Goal: Check status: Check status

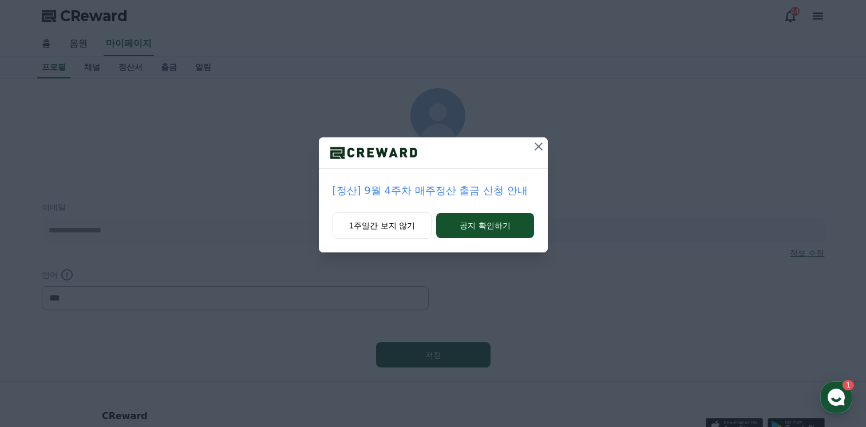
select select "**********"
drag, startPoint x: 0, startPoint y: 0, endPoint x: 542, endPoint y: 143, distance: 560.8
click at [542, 143] on icon at bounding box center [539, 147] width 14 height 14
click at [538, 147] on icon at bounding box center [539, 147] width 8 height 8
click at [538, 145] on icon at bounding box center [539, 147] width 14 height 14
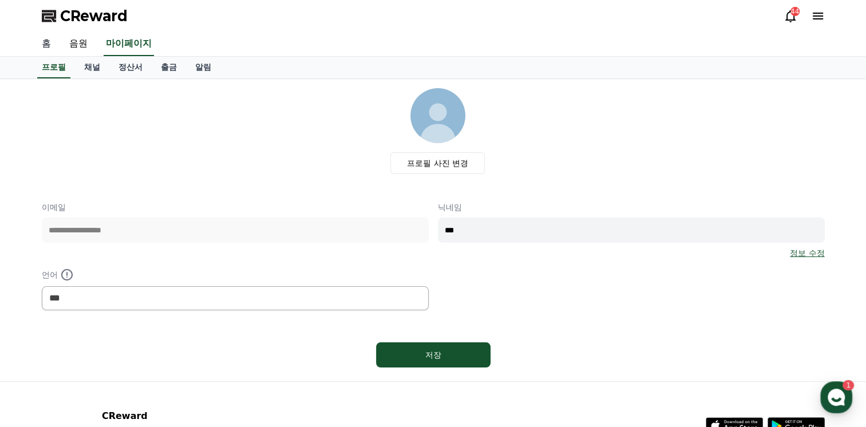
click at [44, 44] on link "홈" at bounding box center [46, 44] width 27 height 24
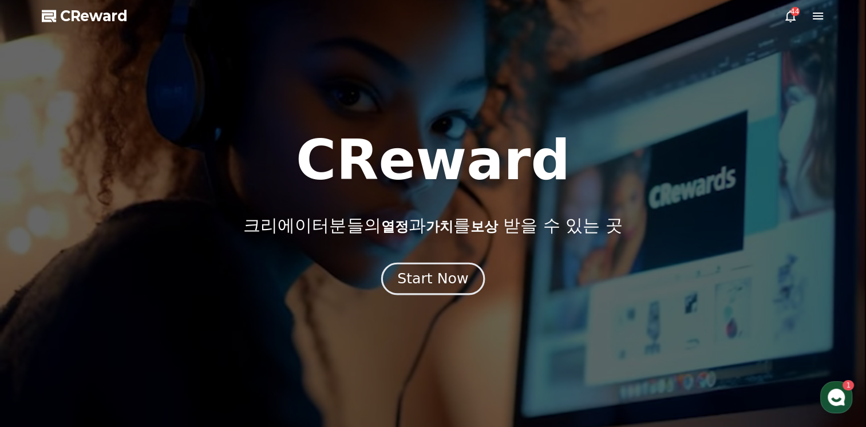
click at [464, 285] on div "Start Now" at bounding box center [432, 278] width 71 height 19
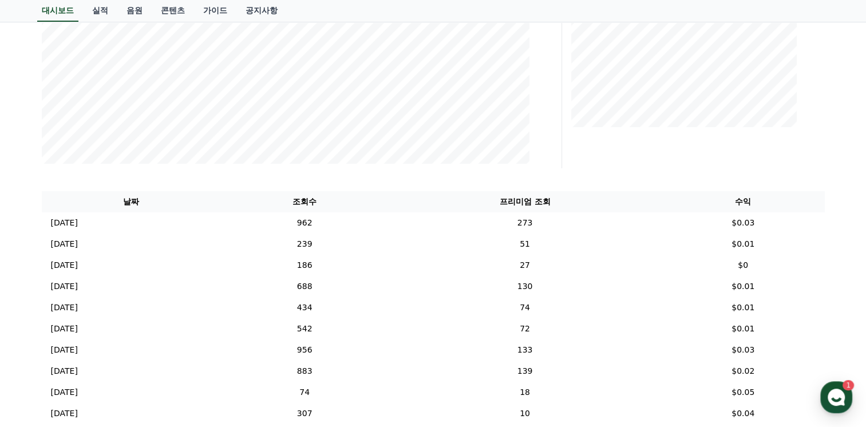
scroll to position [290, 0]
click at [61, 223] on p "[DATE]" at bounding box center [64, 222] width 27 height 12
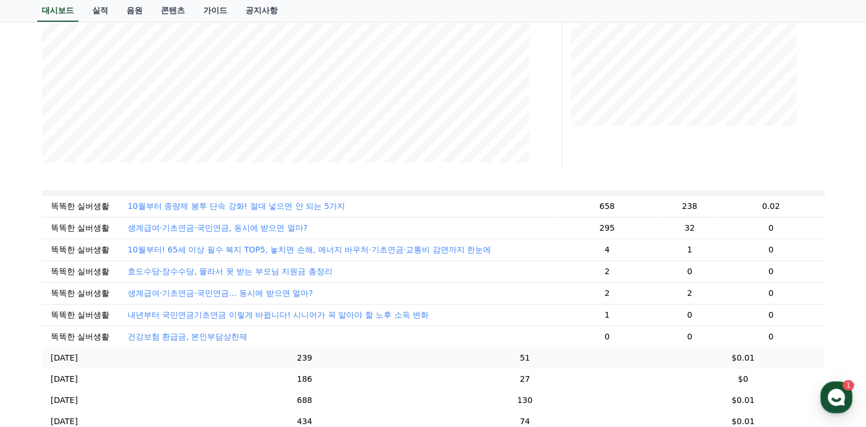
scroll to position [0, 0]
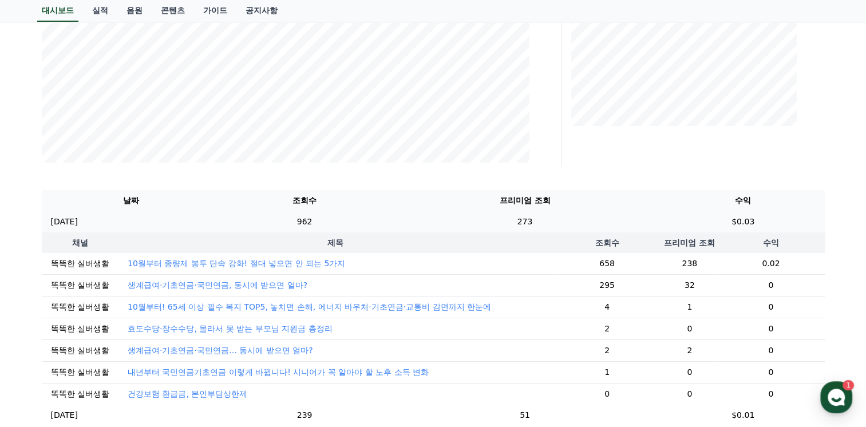
click at [66, 223] on p "[DATE]" at bounding box center [64, 222] width 27 height 12
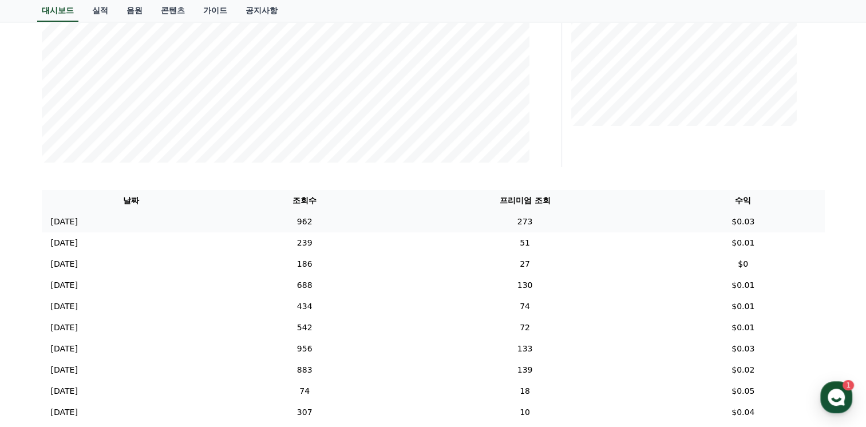
click at [71, 222] on p "[DATE]" at bounding box center [64, 222] width 27 height 12
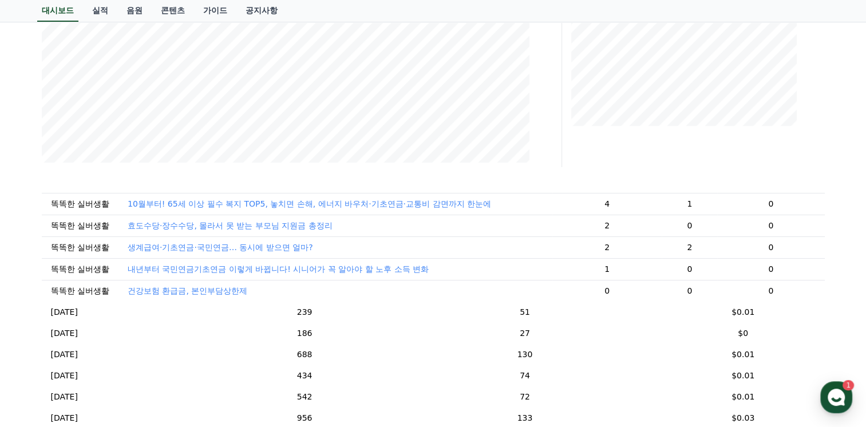
scroll to position [115, 0]
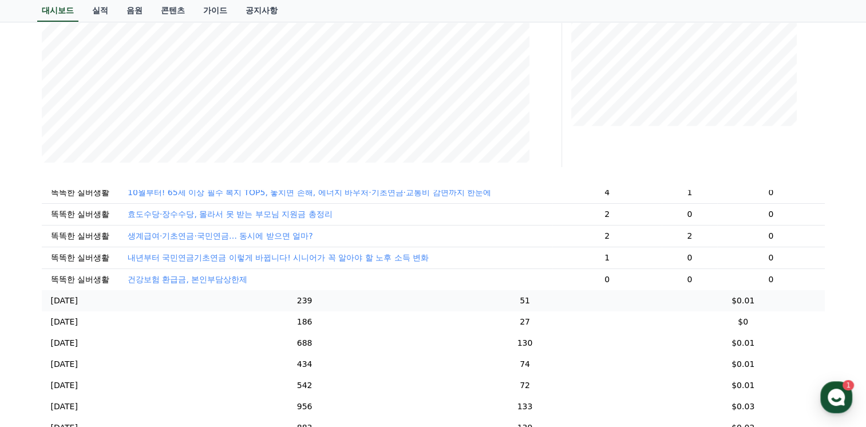
click at [54, 307] on p "[DATE]" at bounding box center [64, 301] width 27 height 12
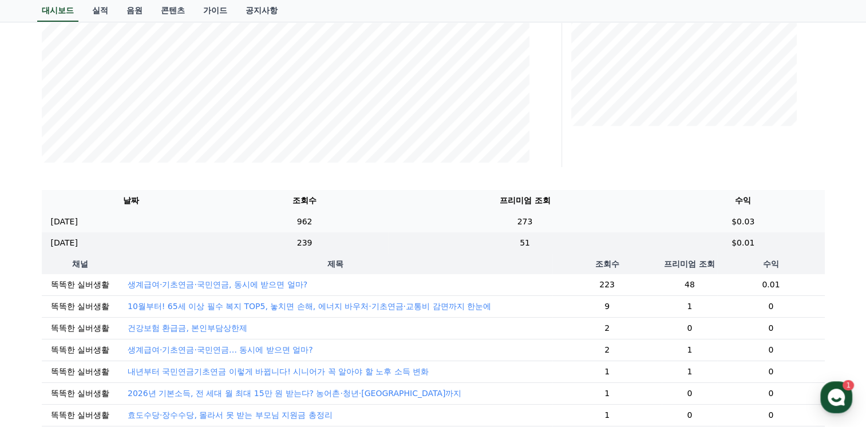
click at [78, 220] on p "[DATE]" at bounding box center [64, 222] width 27 height 12
